Goal: Find specific page/section: Find specific page/section

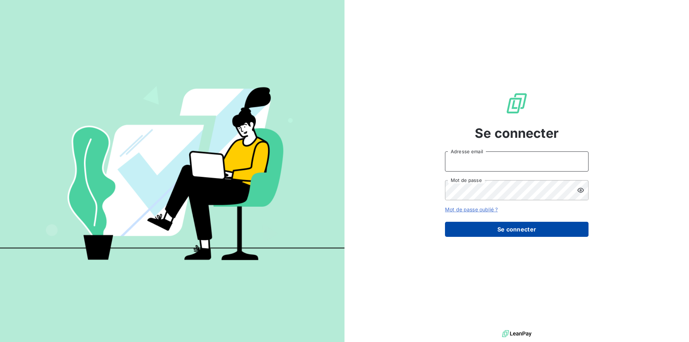
type input "[EMAIL_ADDRESS][DOMAIN_NAME]"
click at [528, 227] on button "Se connecter" at bounding box center [517, 229] width 144 height 15
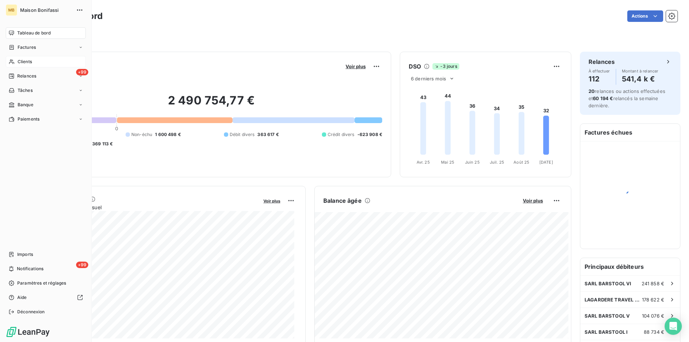
click at [22, 61] on span "Clients" at bounding box center [25, 62] width 14 height 6
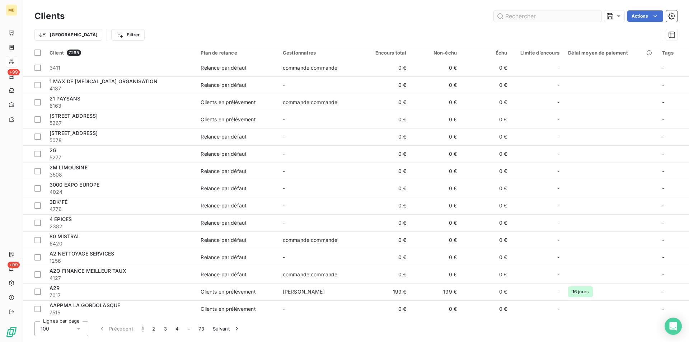
click at [527, 18] on input "text" at bounding box center [548, 15] width 108 height 11
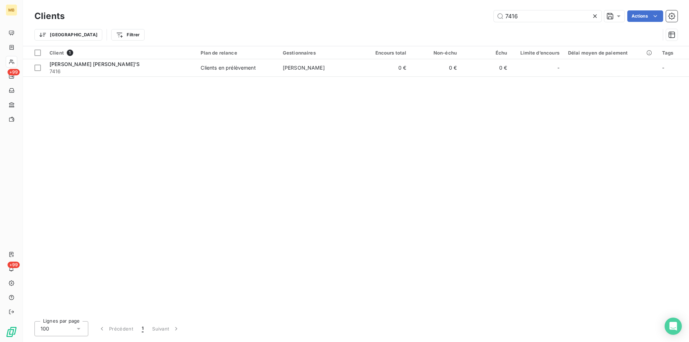
type input "7416"
